Goal: Entertainment & Leisure: Browse casually

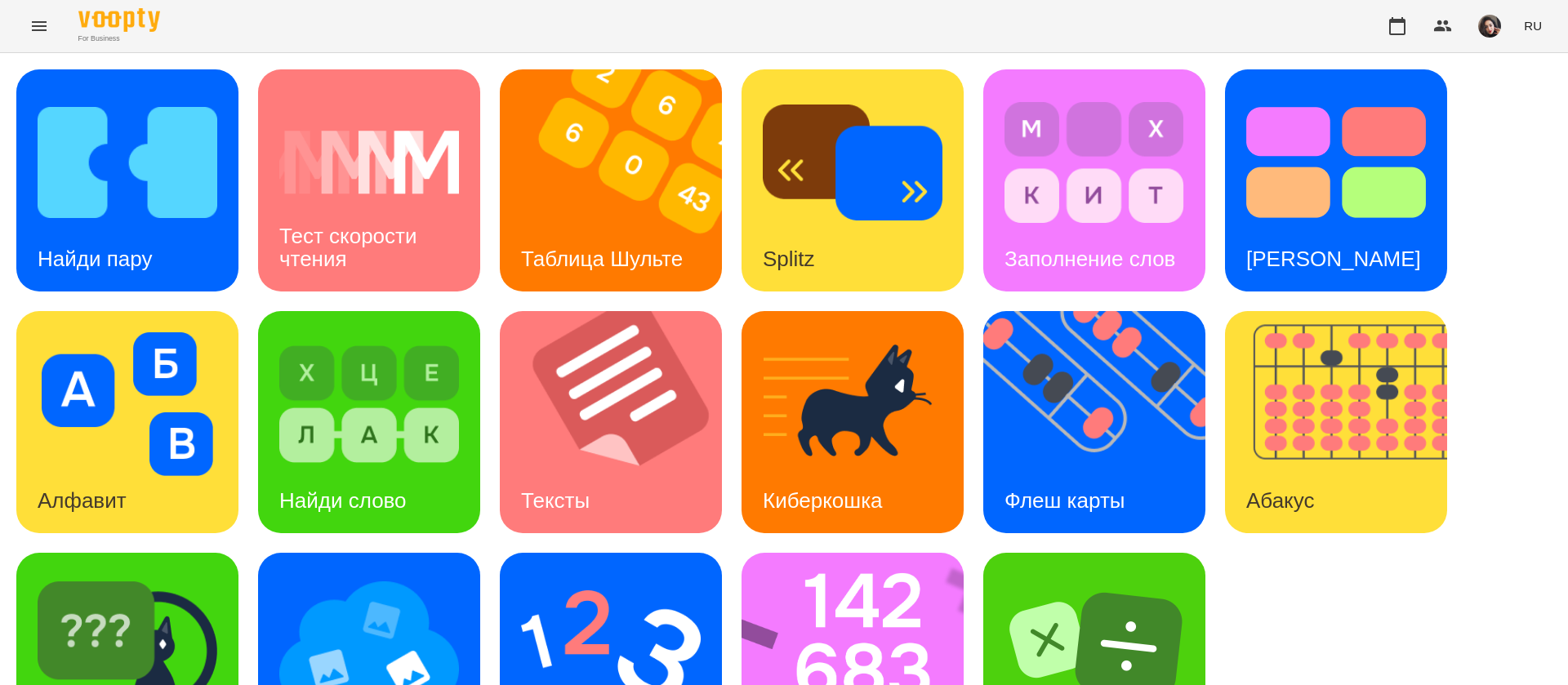
scroll to position [1, 0]
click at [133, 185] on img at bounding box center [128, 163] width 180 height 144
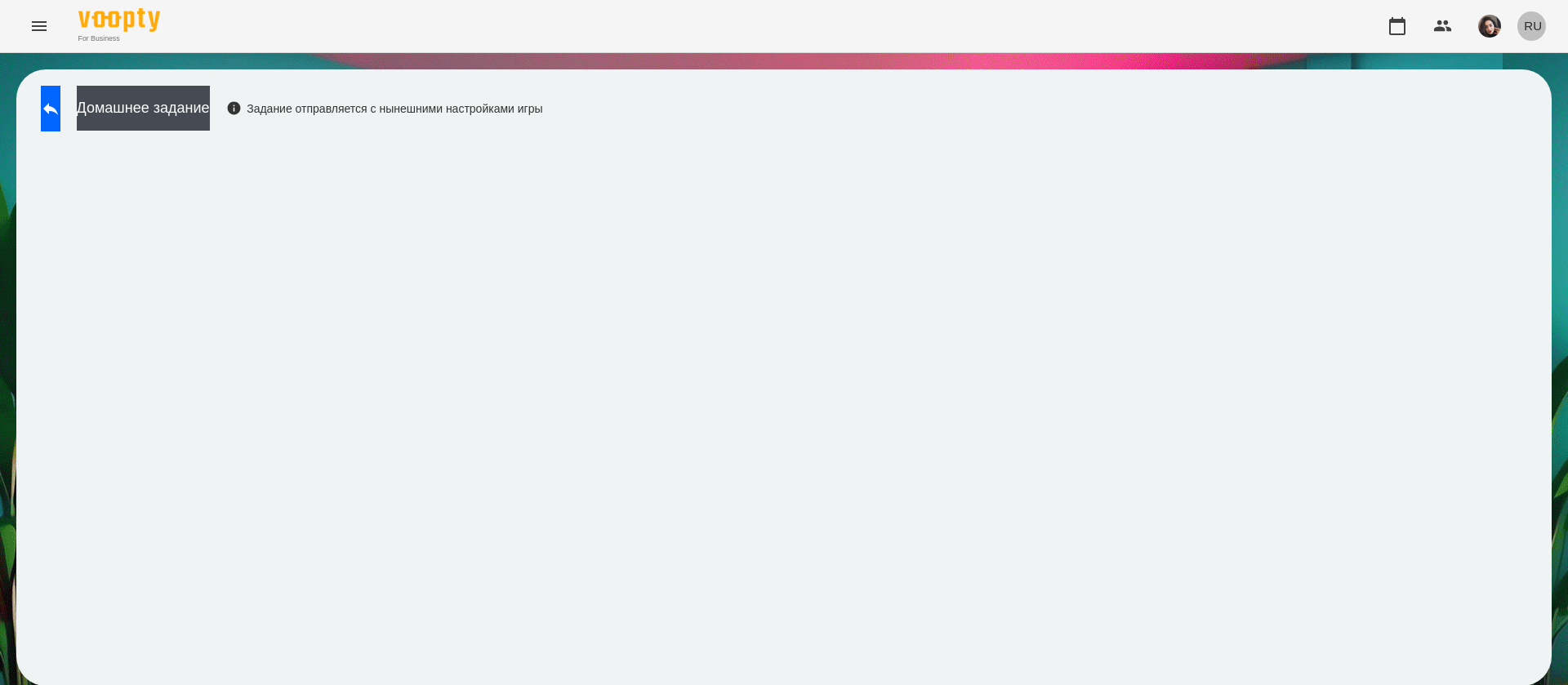
click at [1544, 26] on button "RU" at bounding box center [1533, 25] width 31 height 30
click at [1544, 92] on div "Українська" at bounding box center [1503, 92] width 83 height 29
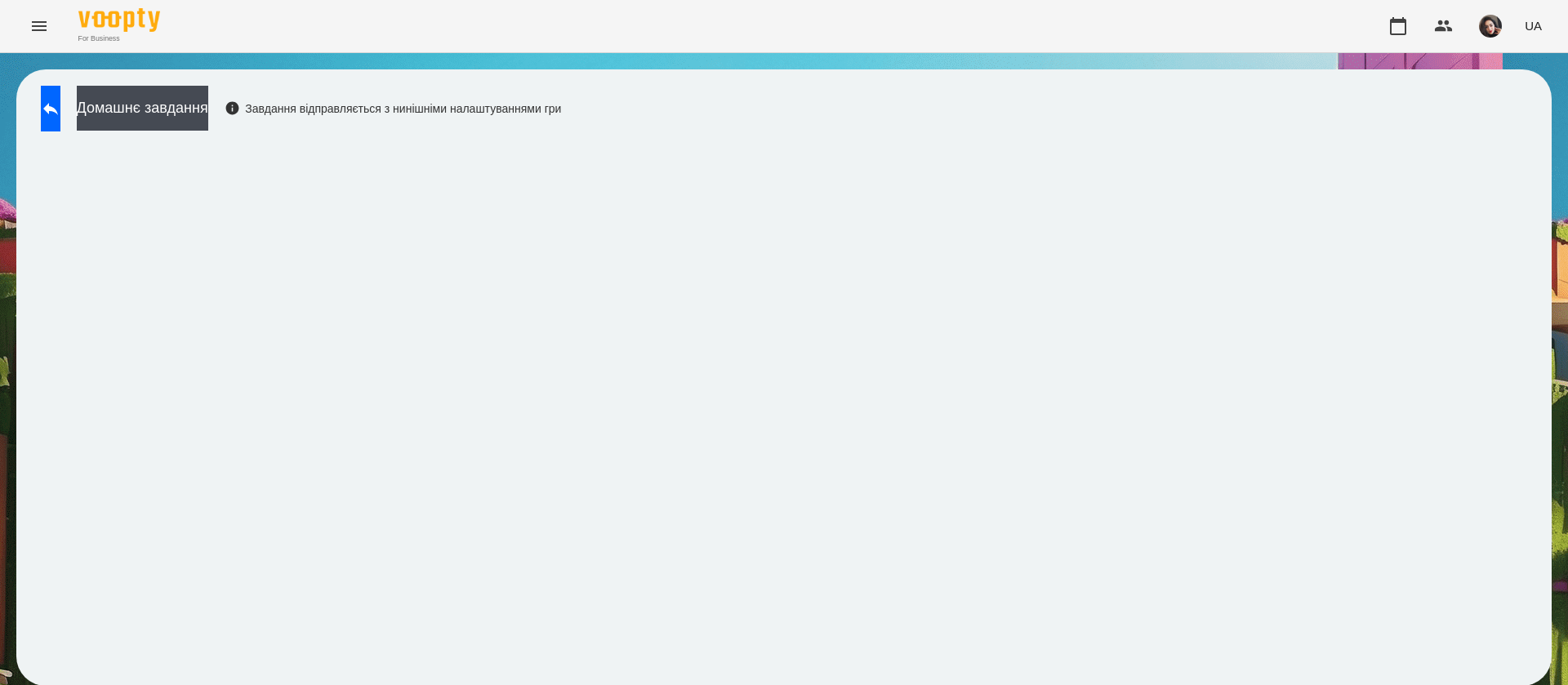
scroll to position [1, 0]
click at [61, 118] on button at bounding box center [51, 109] width 20 height 46
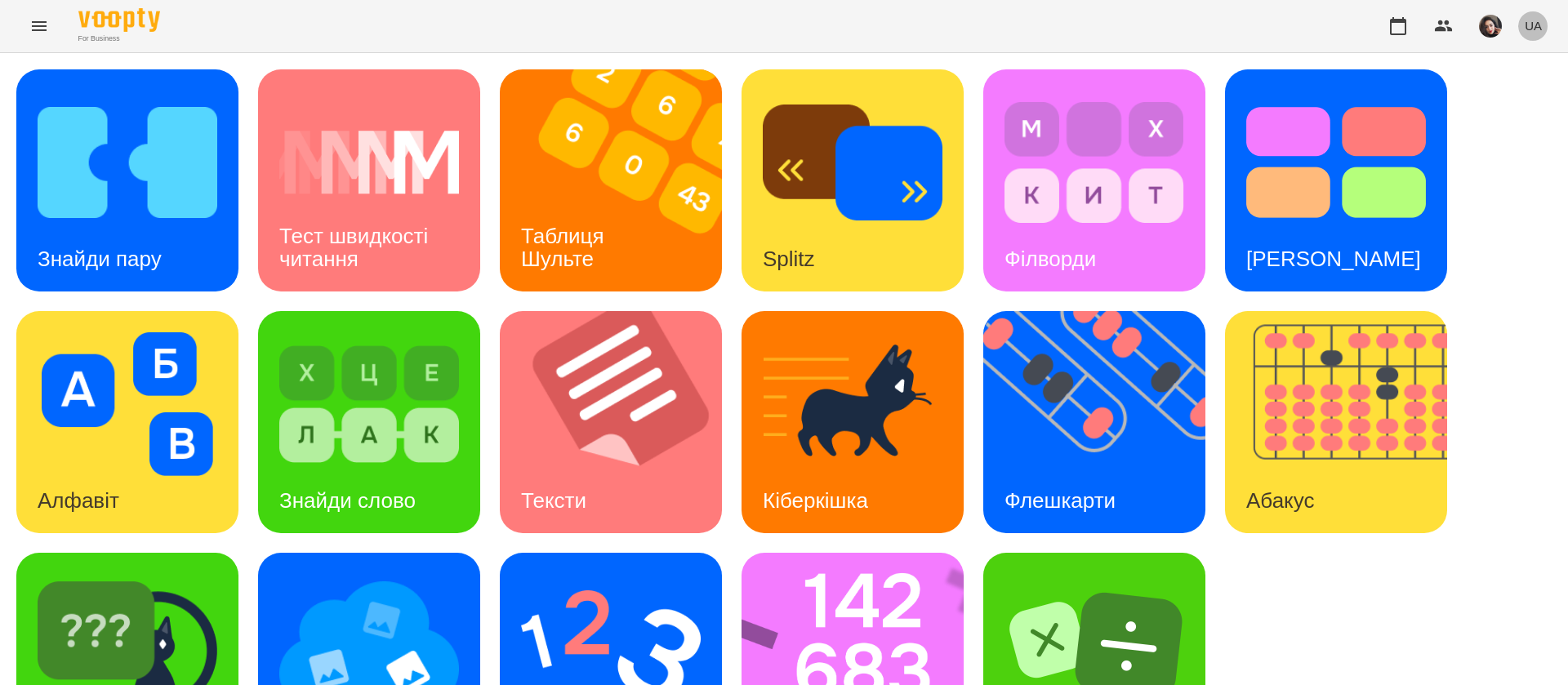
click at [1541, 22] on span "UA" at bounding box center [1533, 25] width 17 height 17
drag, startPoint x: 1519, startPoint y: 141, endPoint x: 1506, endPoint y: 149, distance: 15.3
click at [1518, 137] on div "Русский" at bounding box center [1503, 122] width 83 height 29
click at [608, 227] on div "Таблица Шульте" at bounding box center [602, 259] width 204 height 65
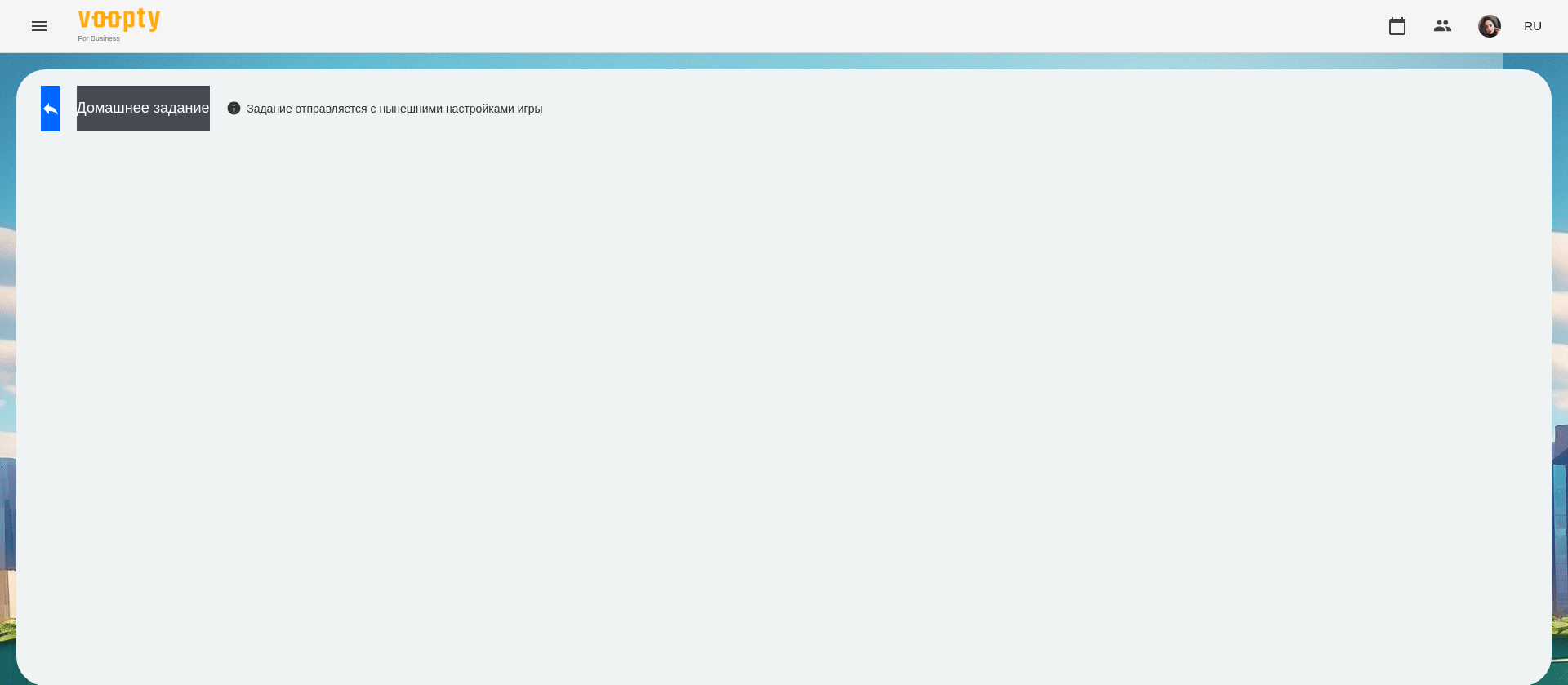
scroll to position [1, 0]
click at [61, 99] on icon at bounding box center [51, 109] width 20 height 20
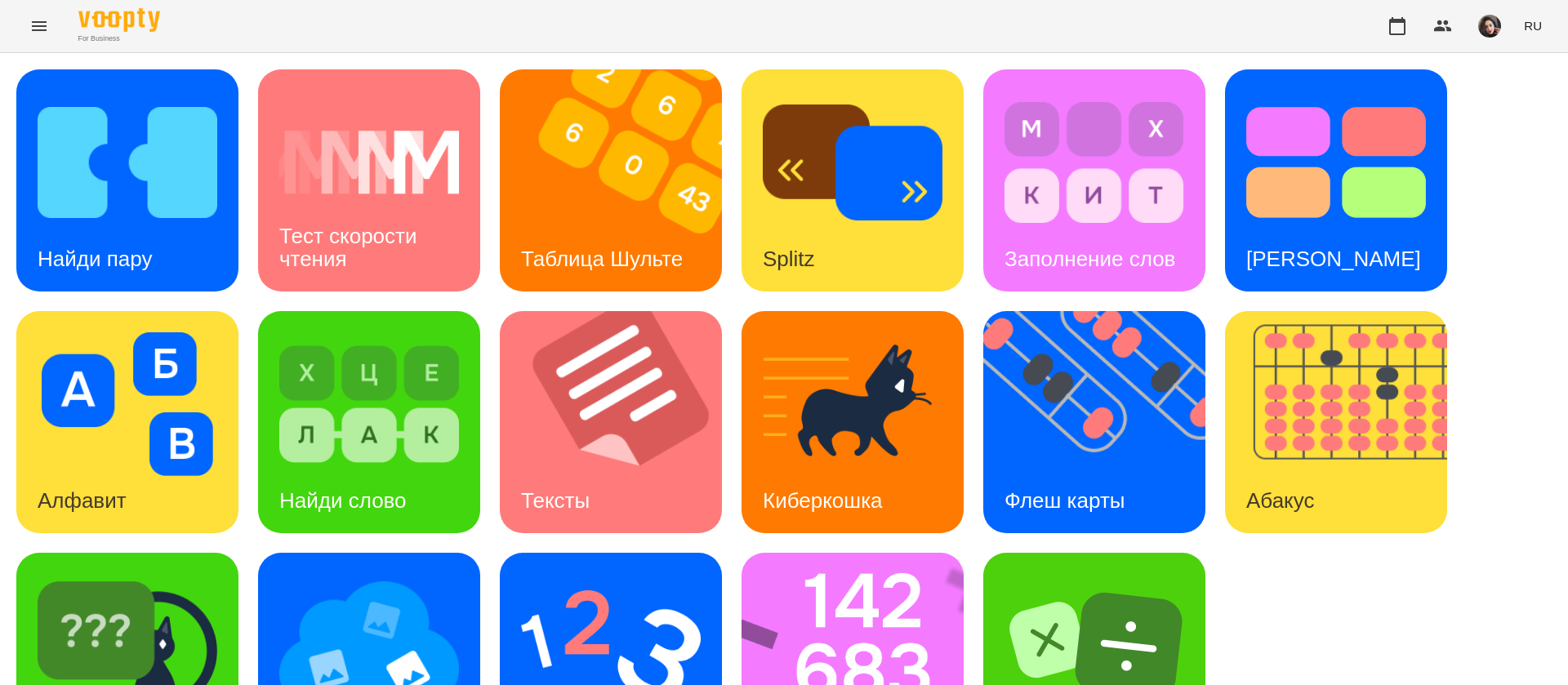
scroll to position [106, 0]
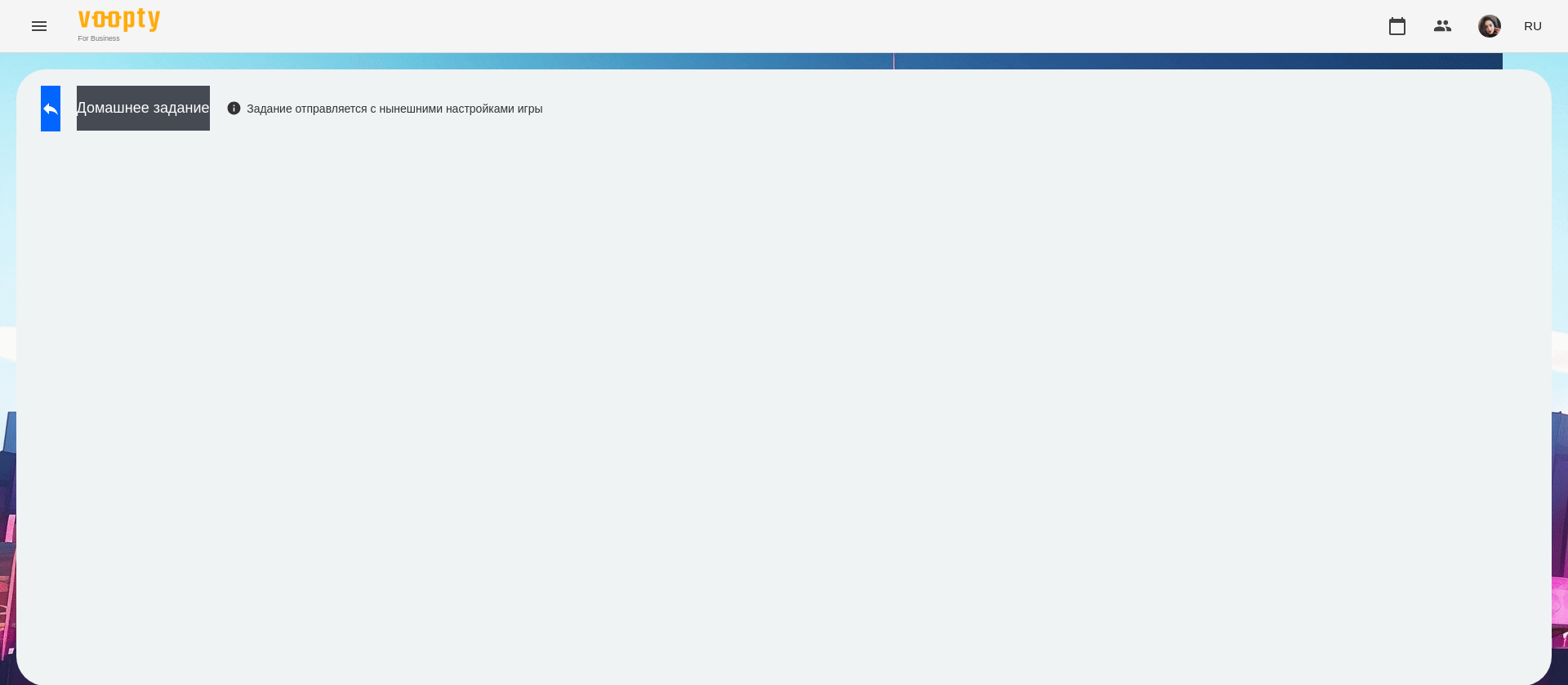
click at [831, 116] on div "Домашнее задание Задание отправляется с нынешними настройками игры" at bounding box center [784, 378] width 1535 height 616
click at [61, 119] on button at bounding box center [51, 109] width 20 height 46
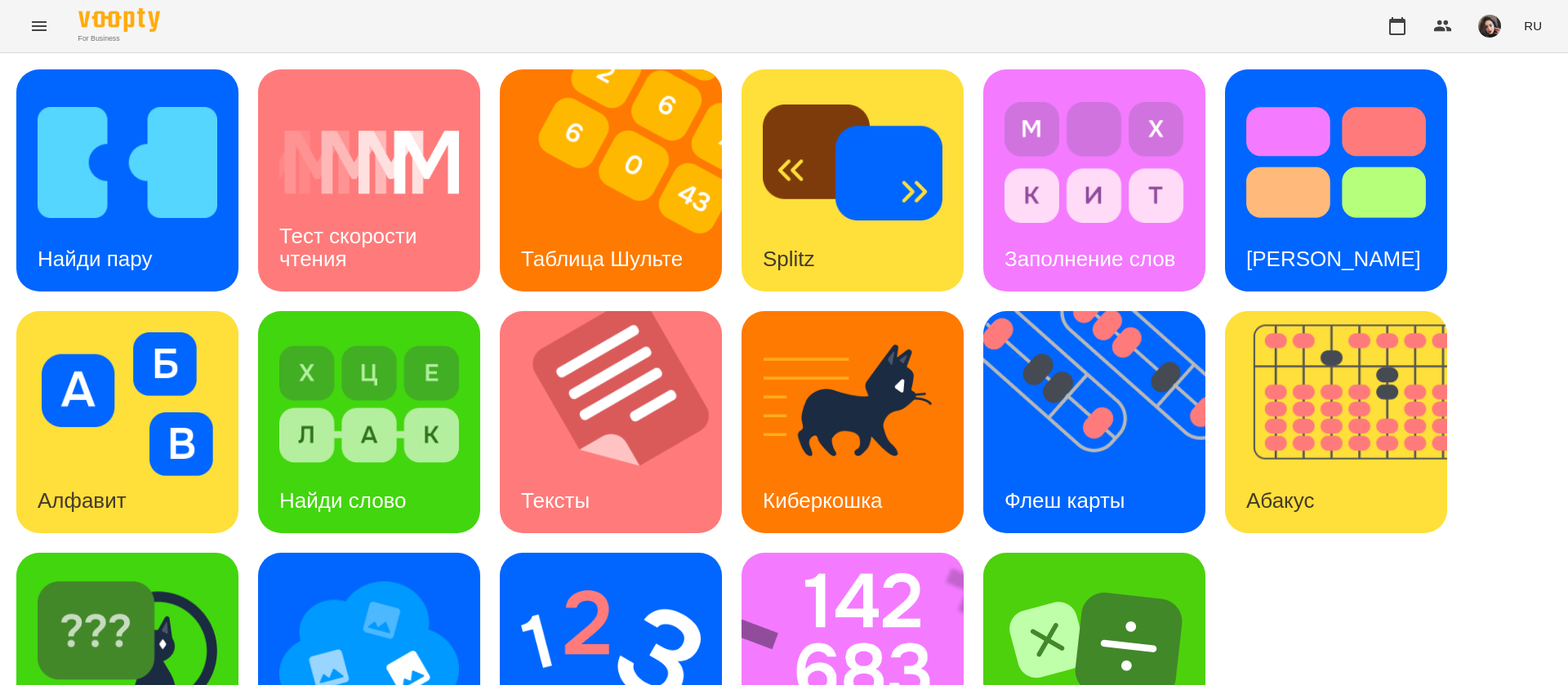
scroll to position [106, 0]
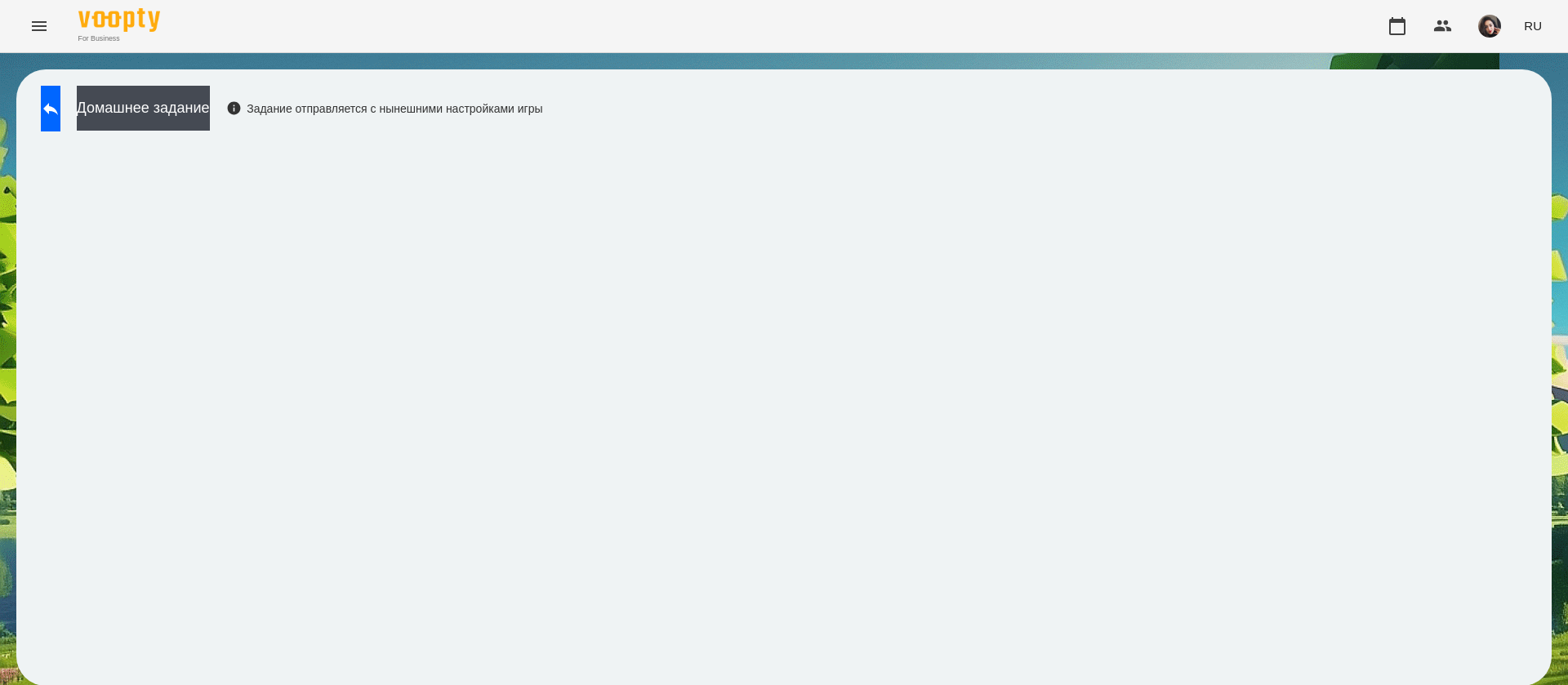
scroll to position [1, 0]
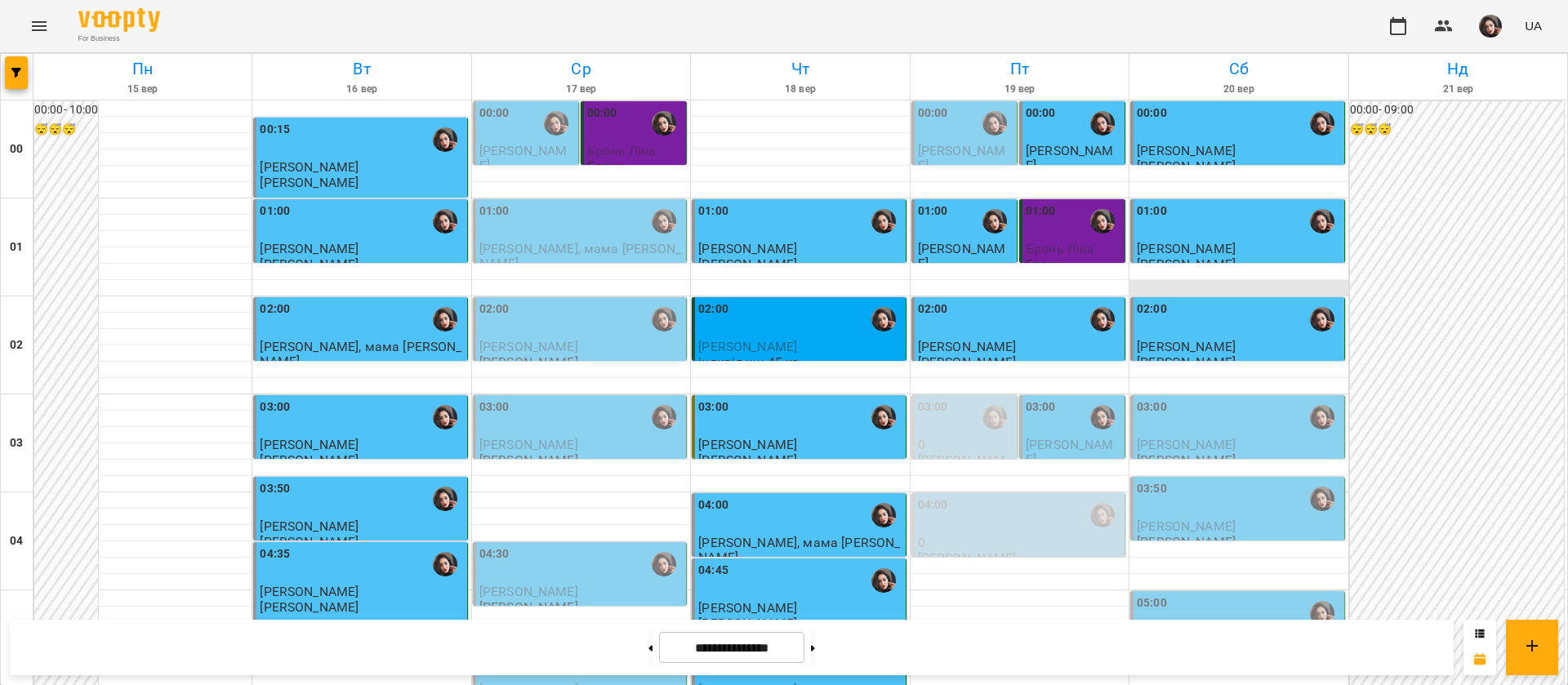
scroll to position [245, 0]
